Goal: Information Seeking & Learning: Learn about a topic

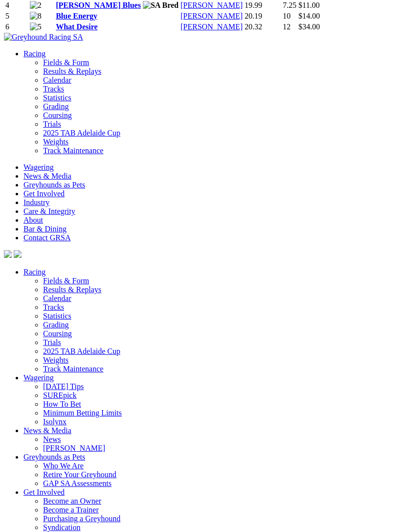
scroll to position [2546, 0]
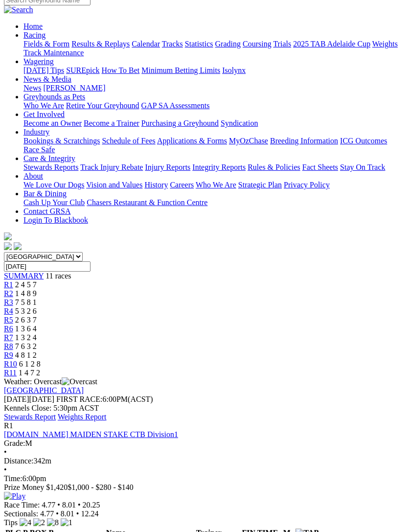
scroll to position [0, 0]
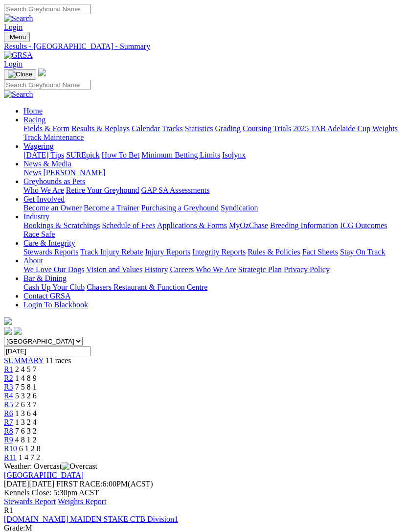
click at [56, 497] on link "Stewards Report" at bounding box center [30, 501] width 52 height 8
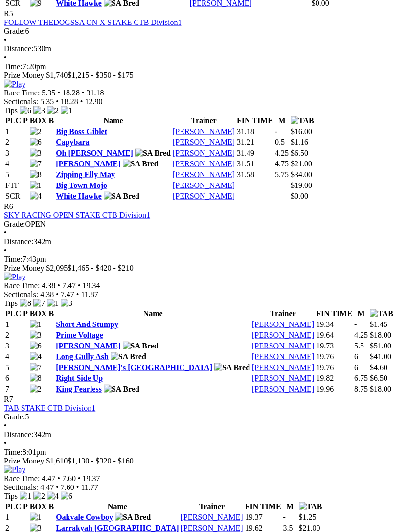
scroll to position [1278, 0]
click at [91, 169] on td "Zipping Elly May" at bounding box center [113, 174] width 116 height 10
click at [99, 180] on link "Big Town Mojo" at bounding box center [81, 184] width 51 height 8
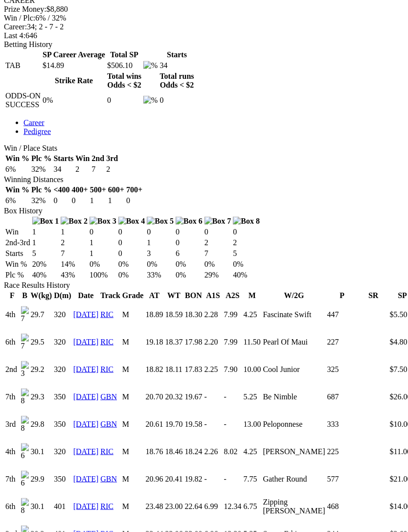
scroll to position [454, 0]
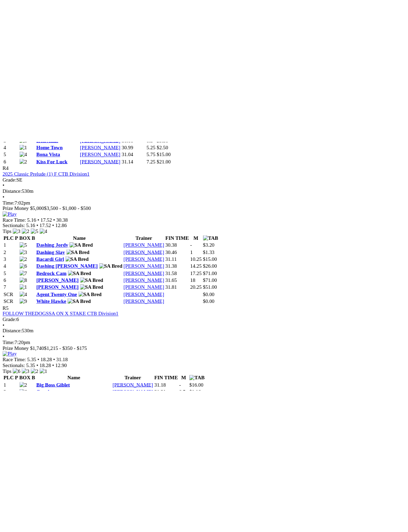
scroll to position [1842, 0]
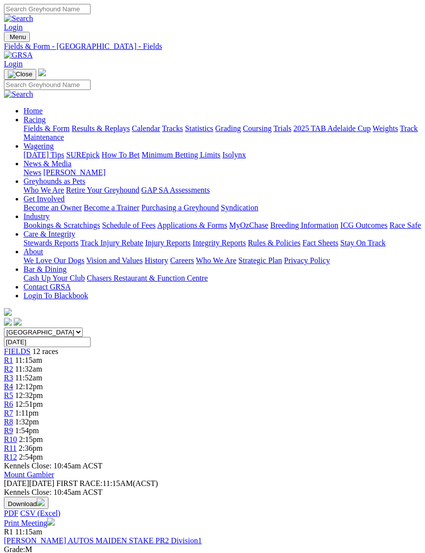
click at [8, 39] on img "Toggle navigation" at bounding box center [8, 39] width 0 height 0
click at [132, 133] on link "Calendar" at bounding box center [146, 128] width 28 height 8
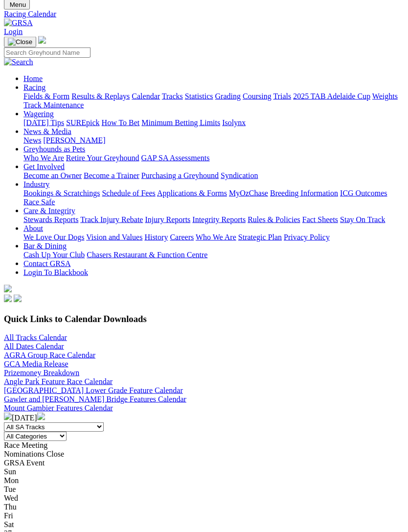
scroll to position [33, 0]
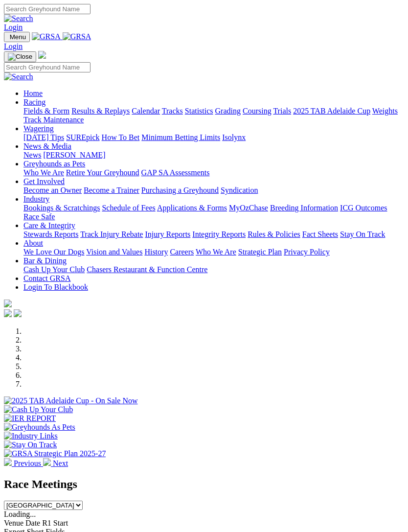
click at [8, 39] on img "Toggle navigation" at bounding box center [8, 39] width 0 height 0
